Goal: Navigation & Orientation: Find specific page/section

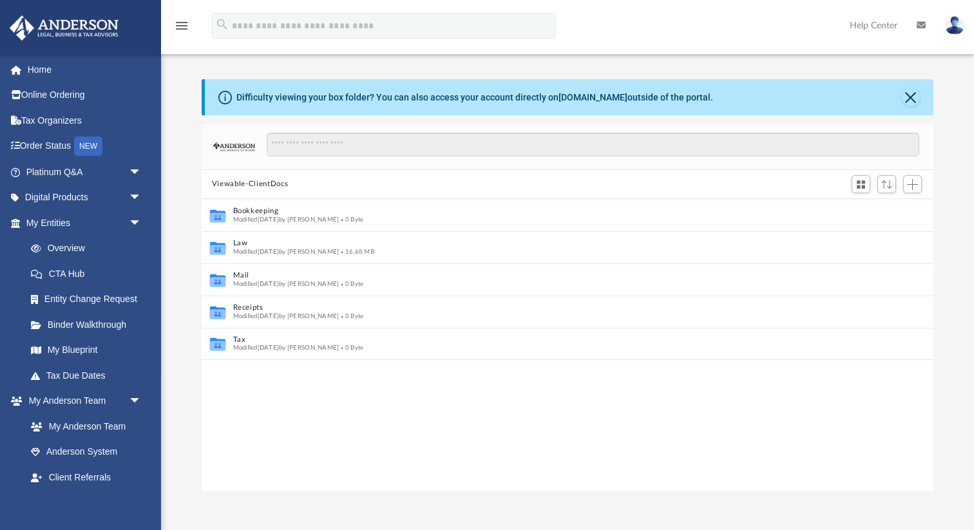
scroll to position [1, 1]
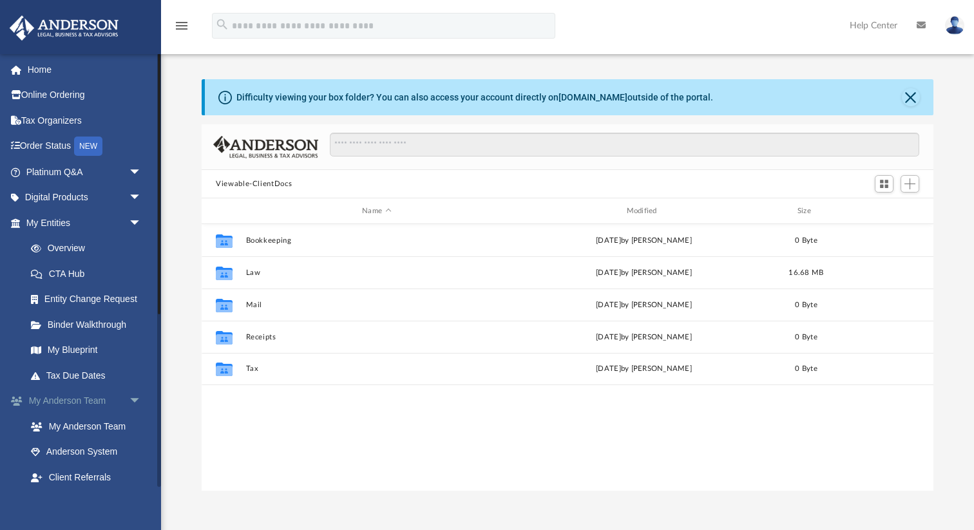
click at [133, 398] on span "arrow_drop_down" at bounding box center [142, 402] width 26 height 26
click at [50, 452] on link "Box" at bounding box center [89, 452] width 143 height 26
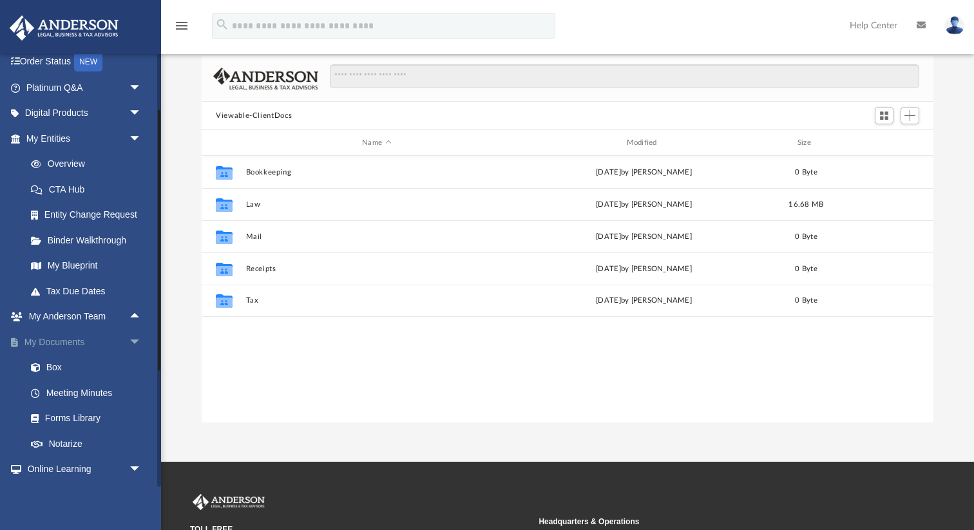
scroll to position [60, 0]
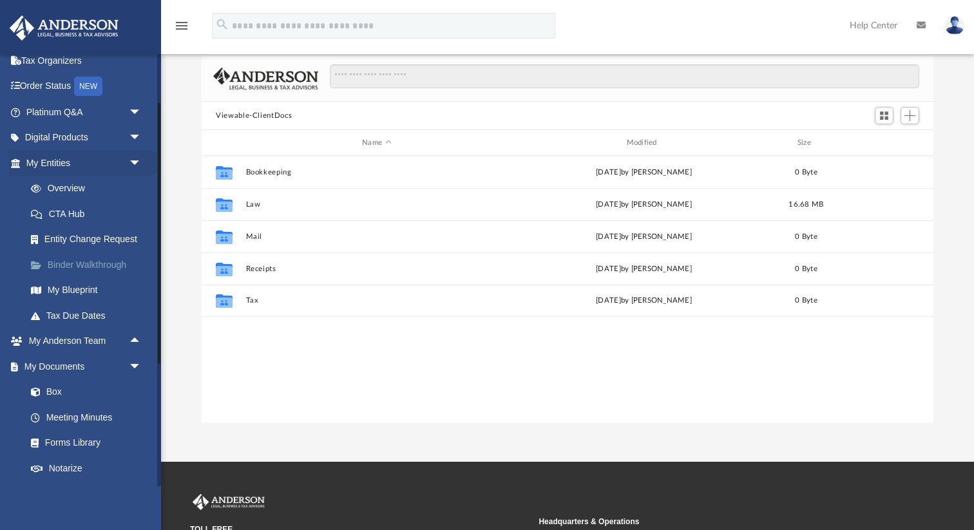
click at [80, 264] on link "Binder Walkthrough" at bounding box center [89, 265] width 143 height 26
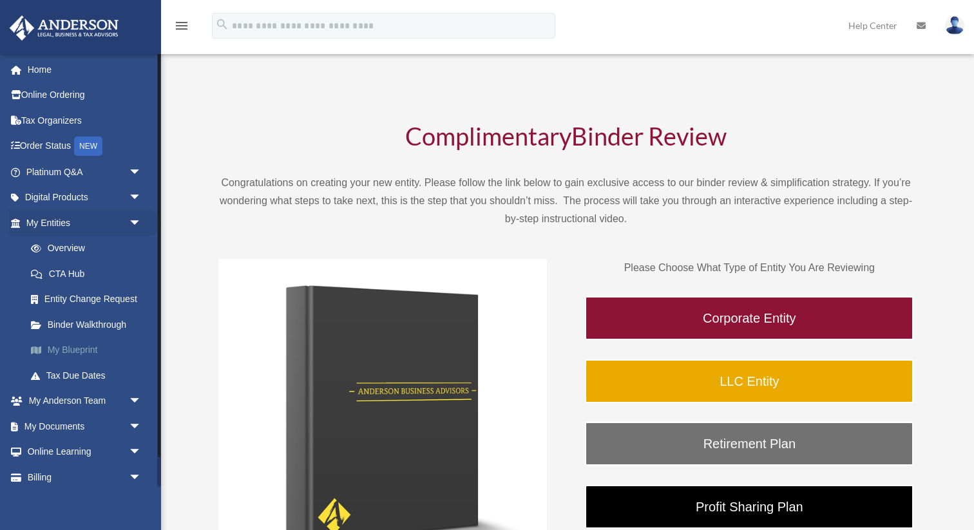
click at [84, 351] on link "My Blueprint" at bounding box center [89, 351] width 143 height 26
